Goal: Use online tool/utility: Use online tool/utility

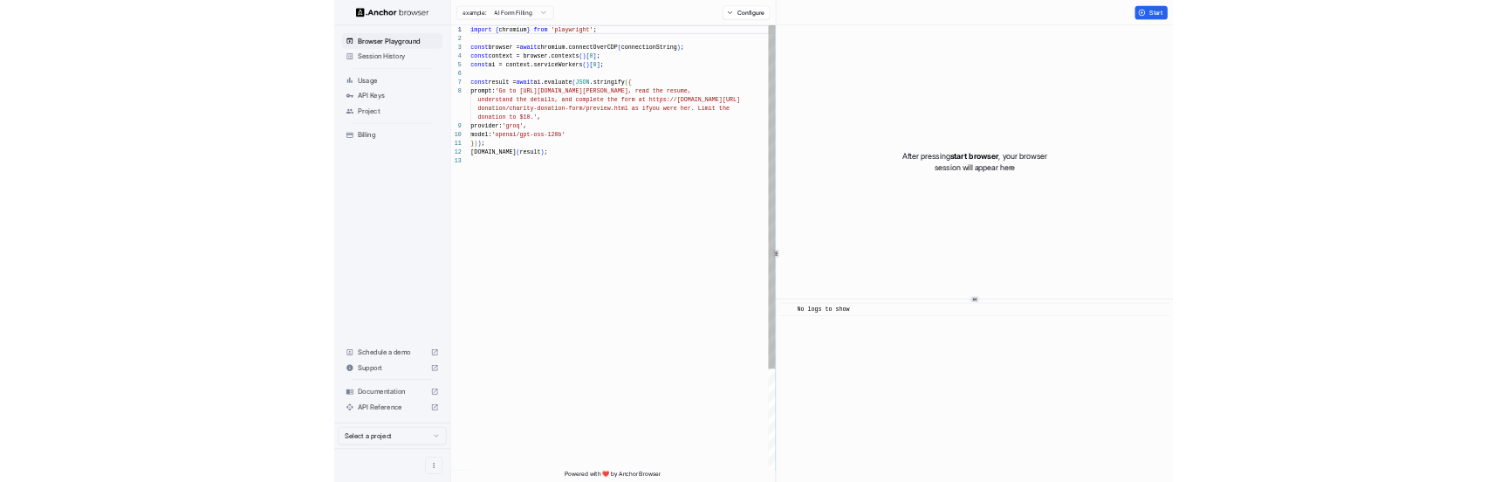
scroll to position [110, 0]
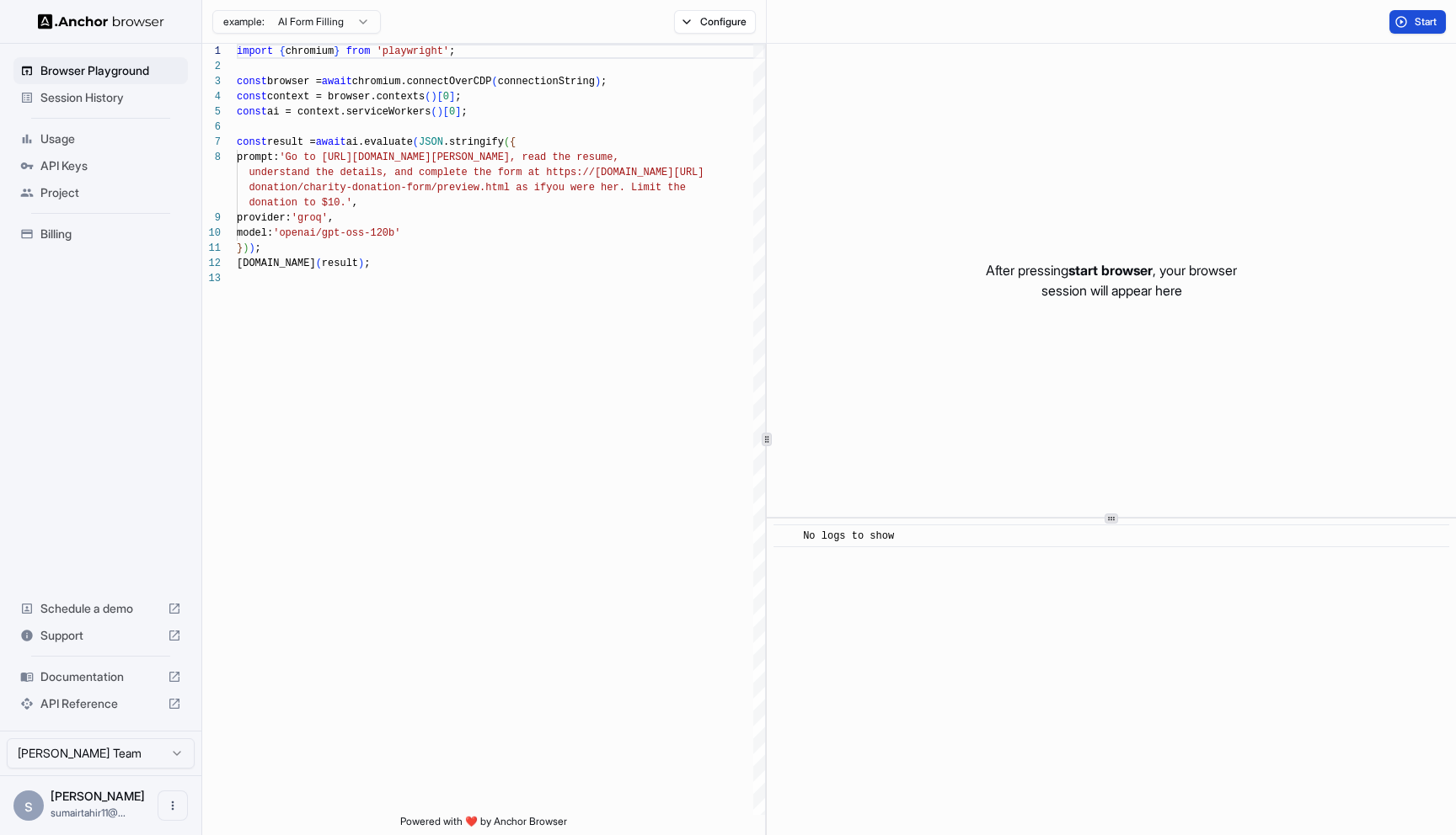
click at [1411, 27] on button "Start" at bounding box center [1417, 21] width 56 height 23
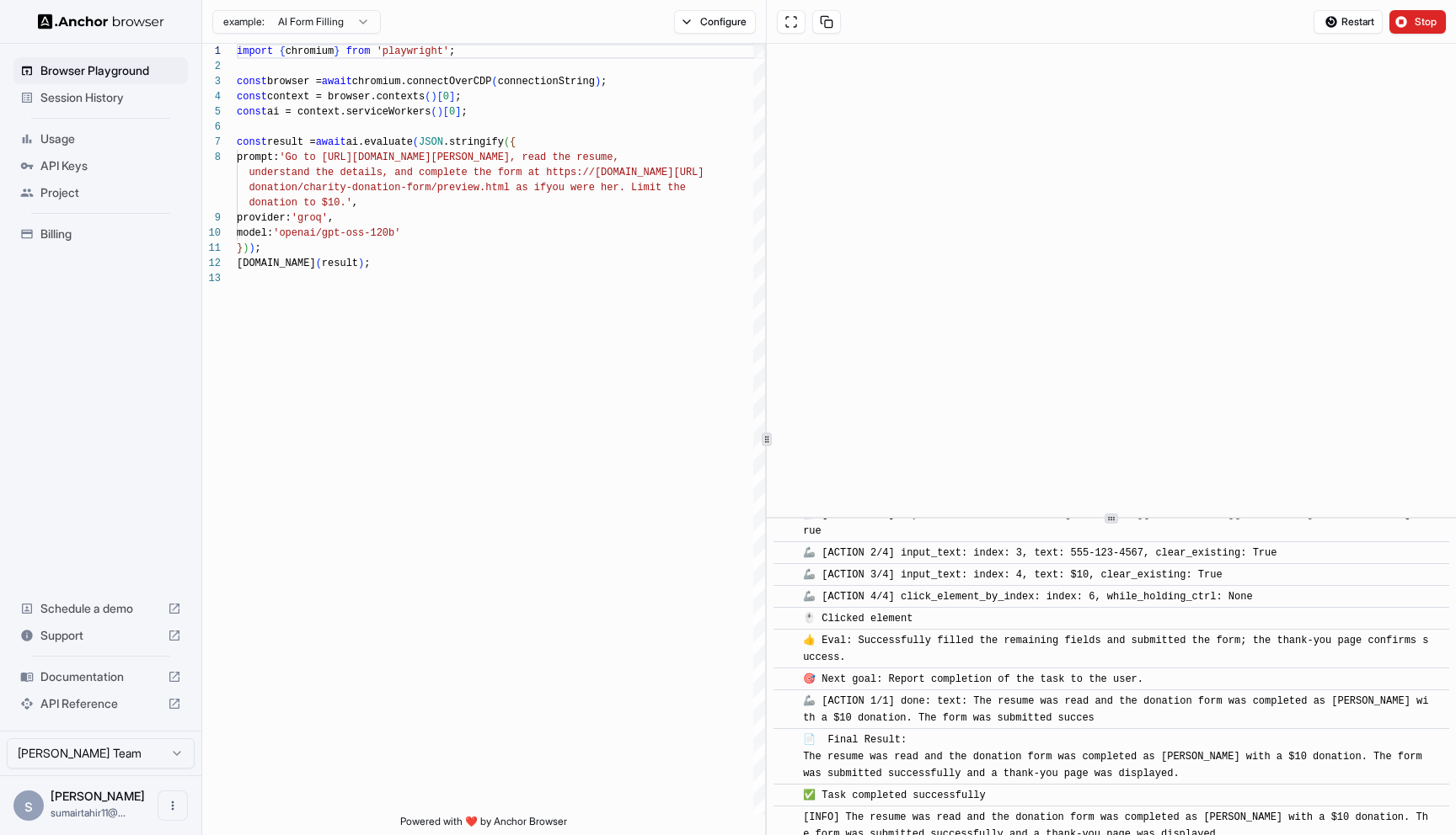
scroll to position [864, 0]
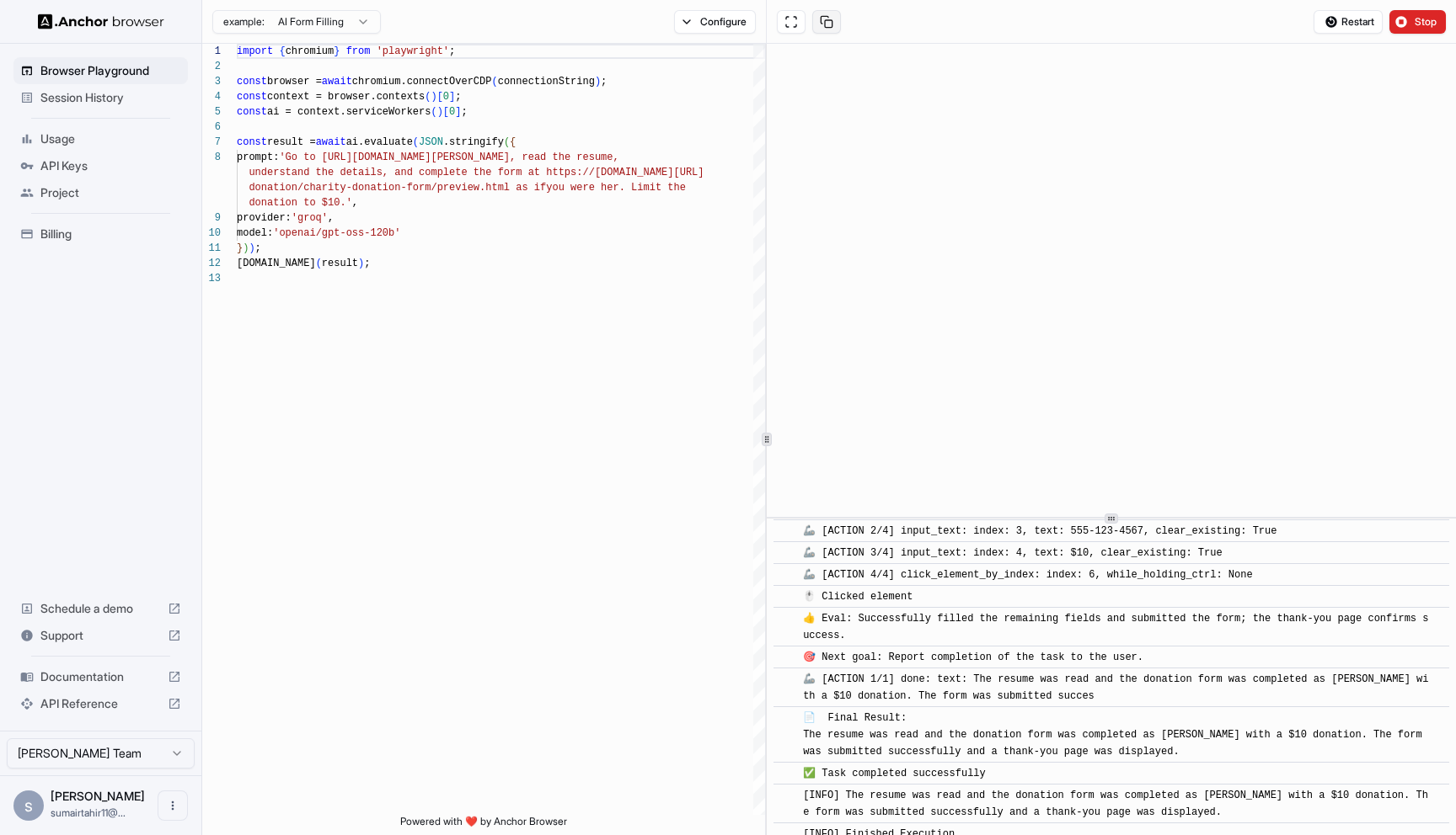
click at [823, 21] on button at bounding box center [826, 21] width 29 height 23
click at [790, 23] on button at bounding box center [791, 21] width 29 height 23
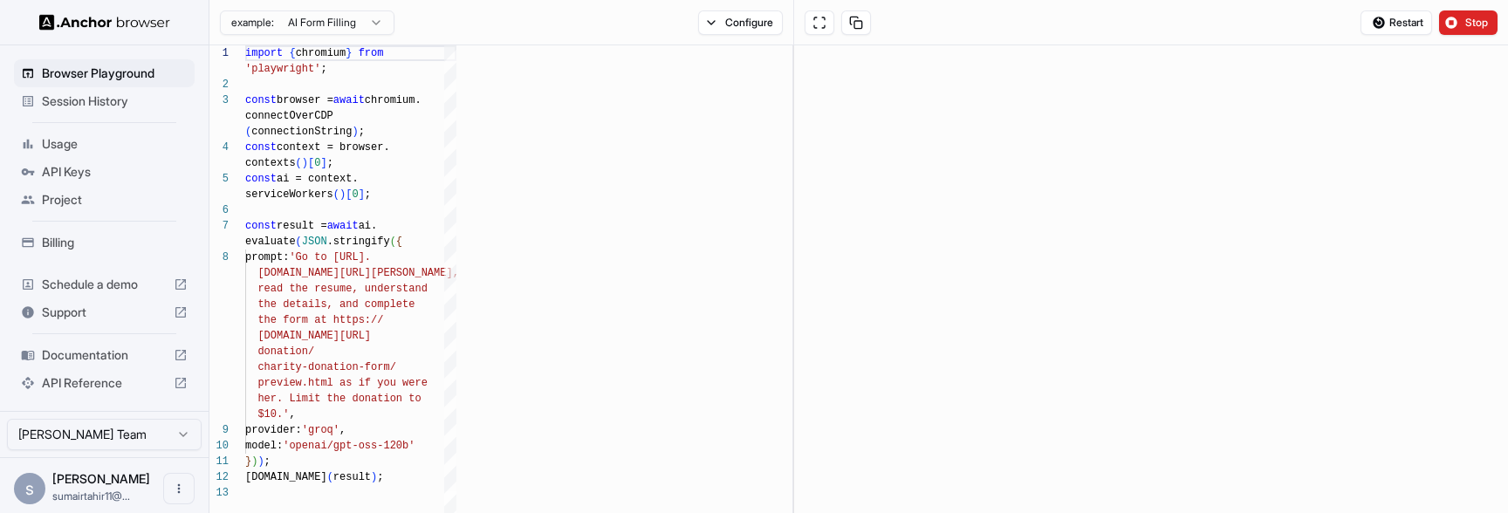
scroll to position [831, 0]
